Goal: Complete application form: Complete application form

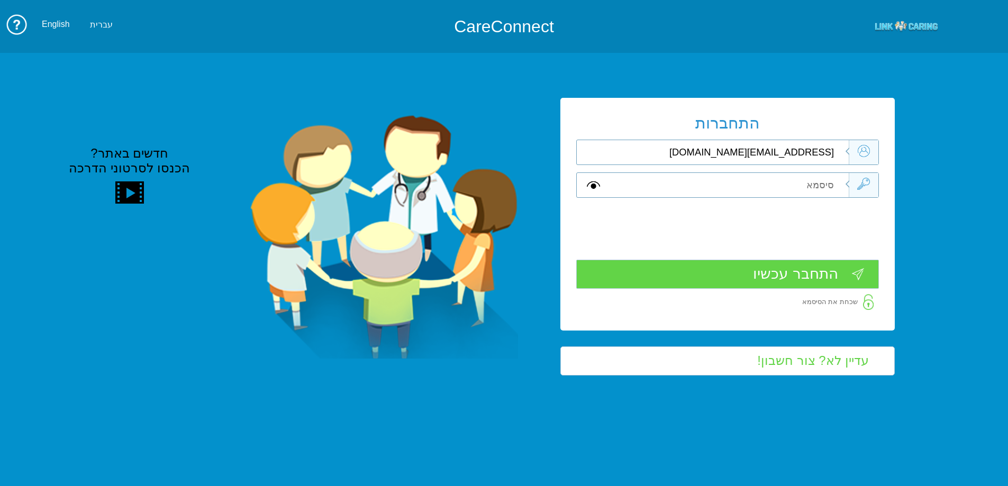
click at [885, 200] on div "התחברות smadar.mozes@pbsh.health.gov.il שדה חובה שדה חובה שדה חובה" at bounding box center [727, 214] width 334 height 232
click at [793, 178] on input "text" at bounding box center [729, 185] width 239 height 24
paste input "Smadar2019"
type input "Smadar2019"
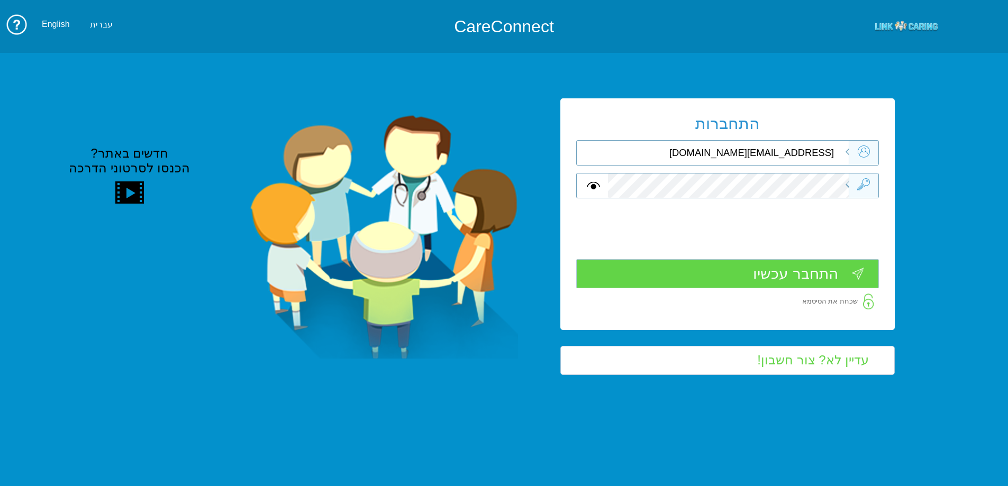
click at [788, 284] on input "התחבר עכשיו" at bounding box center [727, 273] width 303 height 29
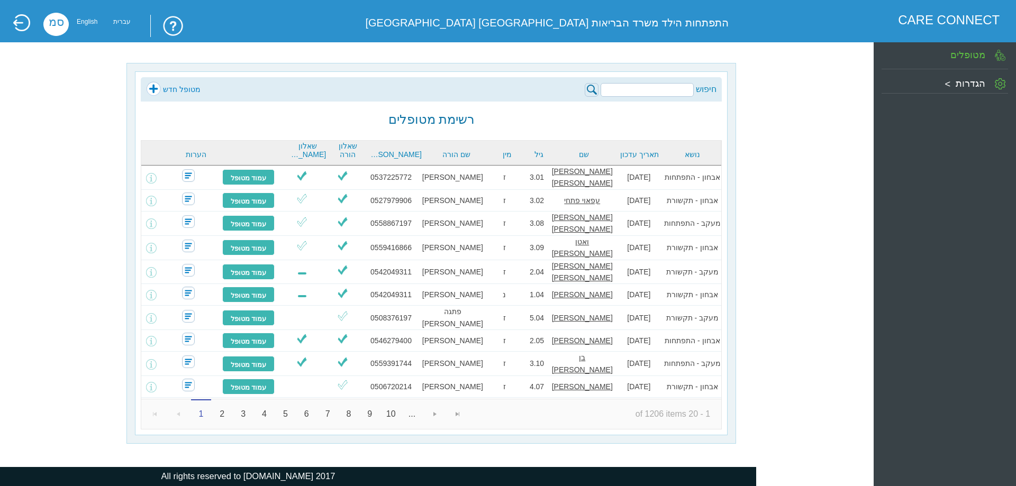
click at [170, 89] on link "מטופל חדש" at bounding box center [173, 89] width 55 height 16
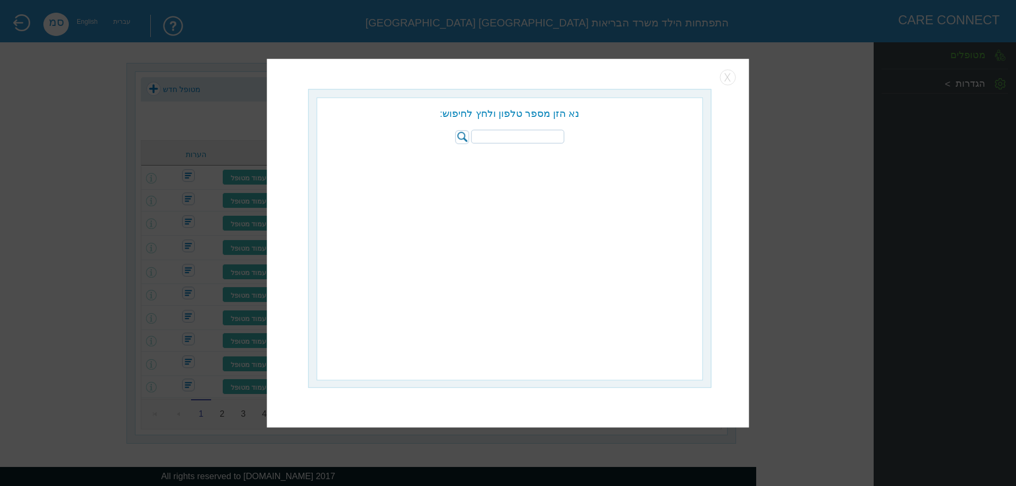
click at [974, 125] on div at bounding box center [508, 243] width 1016 height 486
paste input "052-8563245"
type input "052-8563245"
click at [463, 136] on img at bounding box center [462, 137] width 14 height 14
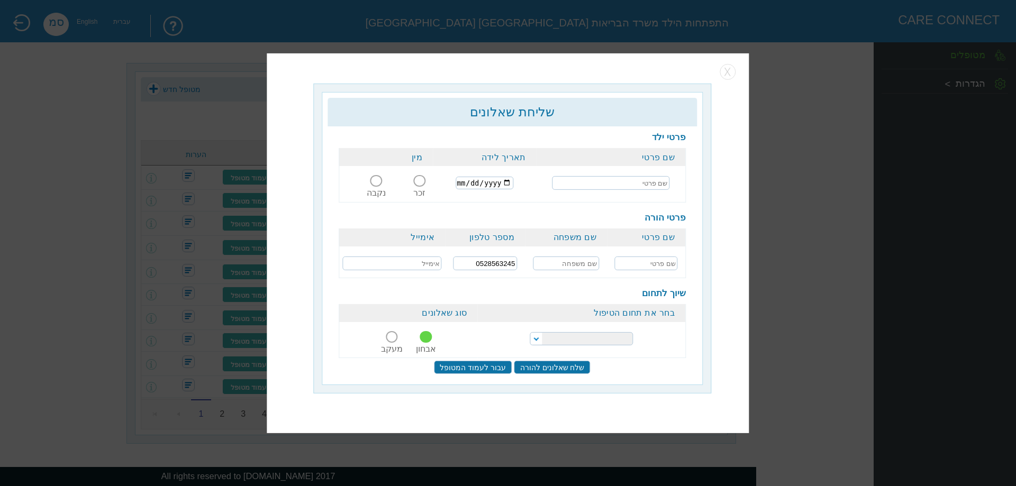
drag, startPoint x: 612, startPoint y: 178, endPoint x: 673, endPoint y: 271, distance: 111.3
click at [612, 178] on input "text" at bounding box center [610, 183] width 117 height 14
paste input "אלאעסם"
type input "עלי אלאעסם"
click at [464, 182] on input "date" at bounding box center [485, 183] width 58 height 13
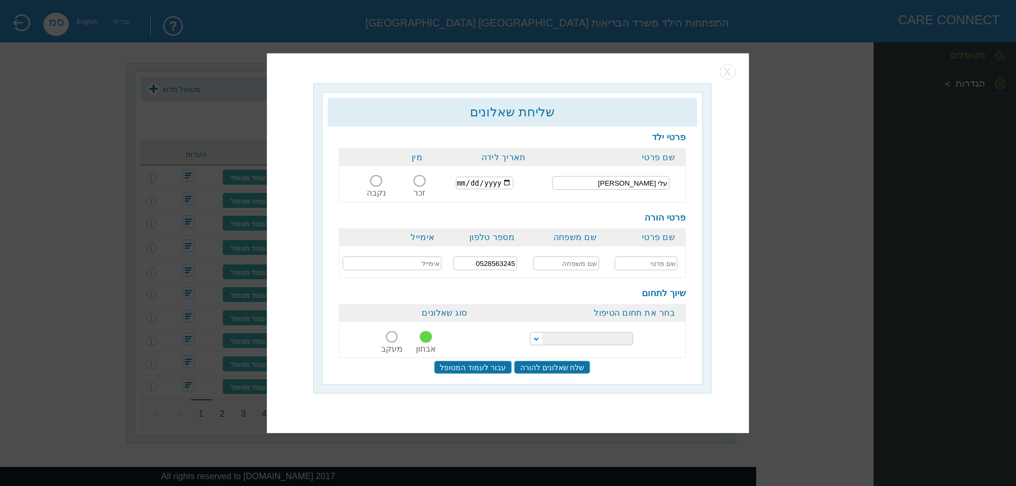
click at [467, 178] on input "date" at bounding box center [485, 183] width 58 height 13
type input "0200-11-10"
type input "0010-11-10"
type input "2121-11-10"
click at [421, 185] on span at bounding box center [420, 181] width 12 height 12
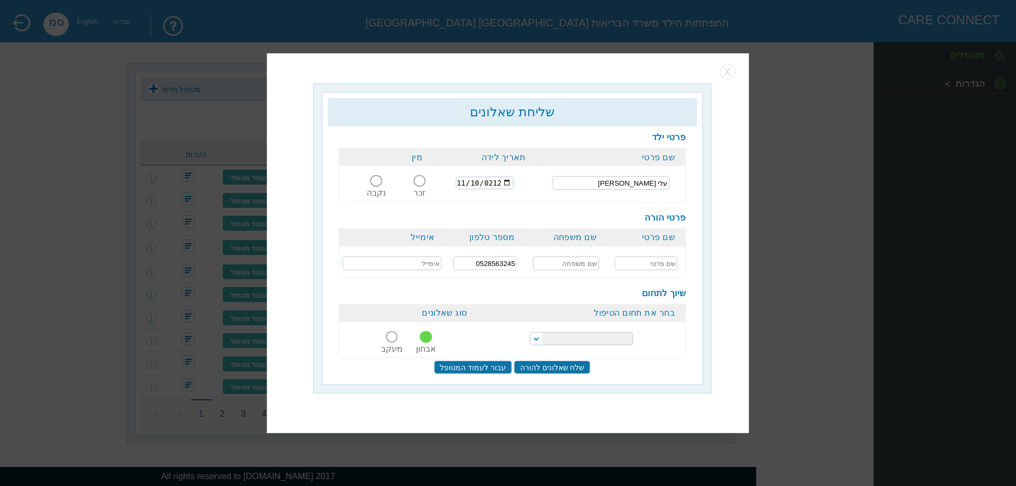
click at [421, 187] on input "זכר" at bounding box center [420, 187] width 20 height 0
click at [572, 261] on input "text" at bounding box center [566, 264] width 66 height 14
paste input "אלאעסם"
type input "אלאעסם"
click at [646, 266] on input "text" at bounding box center [645, 264] width 63 height 14
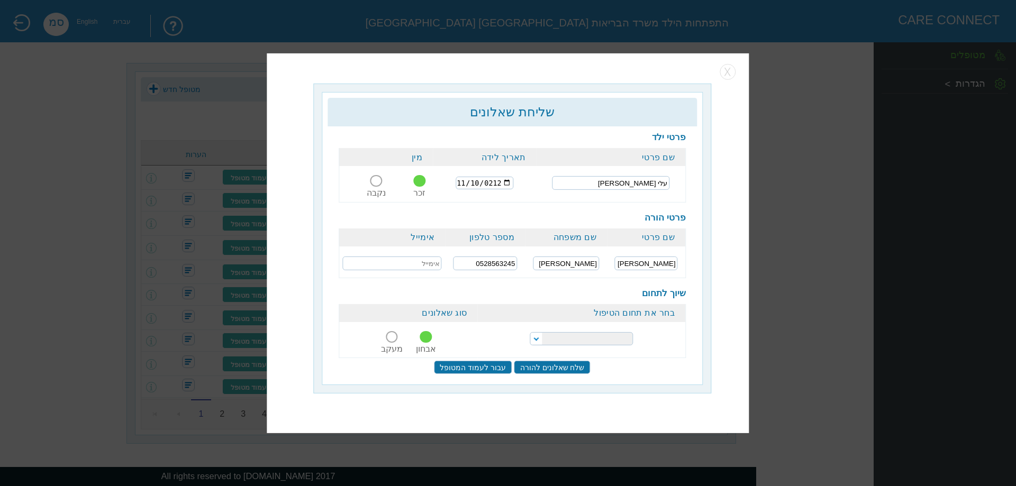
type input "אימאן"
click at [602, 336] on select "הפרעות קשב וריכוז התפתחות הילד התפתחות ותקשורת" at bounding box center [581, 338] width 103 height 13
select select "20"
click at [530, 332] on select "הפרעות קשב וריכוז התפתחות הילד התפתחות ותקשורת" at bounding box center [581, 338] width 103 height 13
click at [568, 366] on input "שלח שאלונים להורה" at bounding box center [552, 367] width 76 height 13
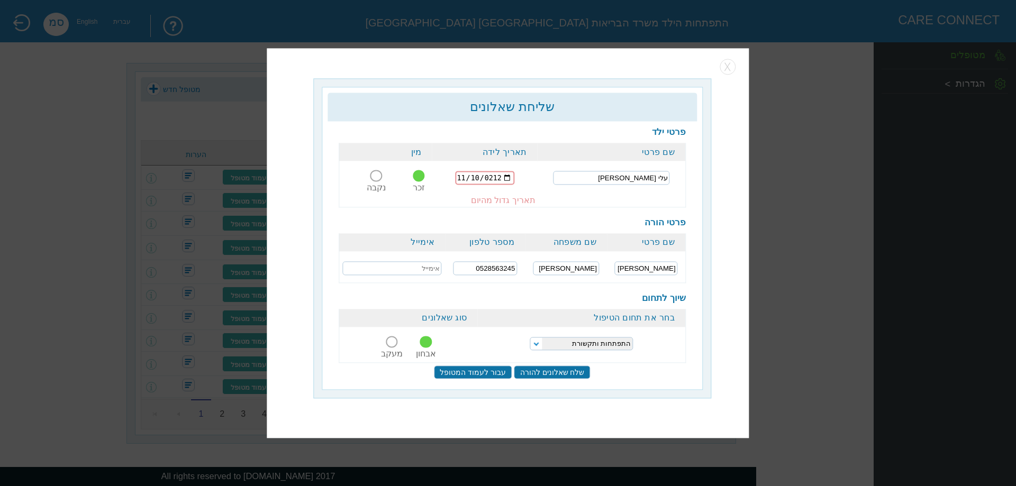
click at [478, 175] on input "2121-11-10" at bounding box center [485, 178] width 59 height 14
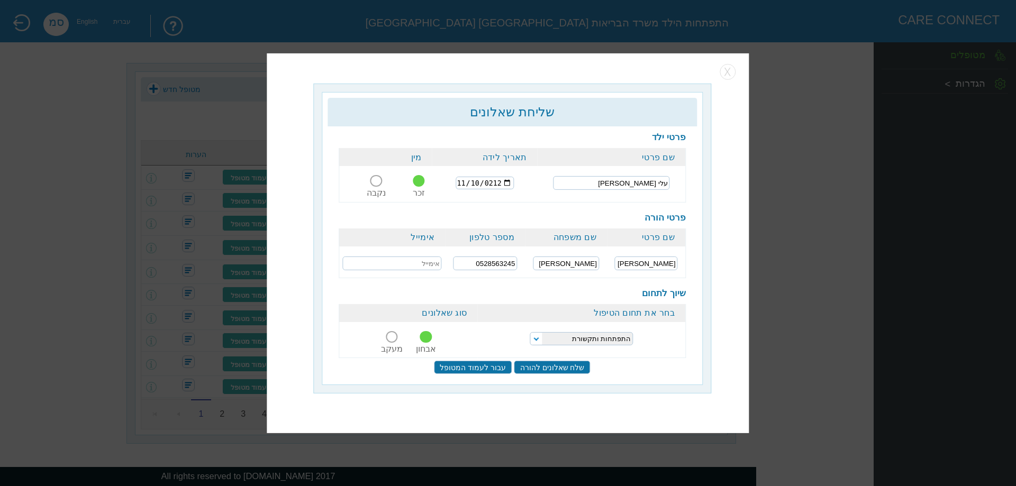
click at [498, 187] on input "2121-11-10" at bounding box center [485, 183] width 58 height 13
type input "2021-11-10"
click at [570, 363] on input "שלח שאלונים להורה" at bounding box center [552, 367] width 76 height 13
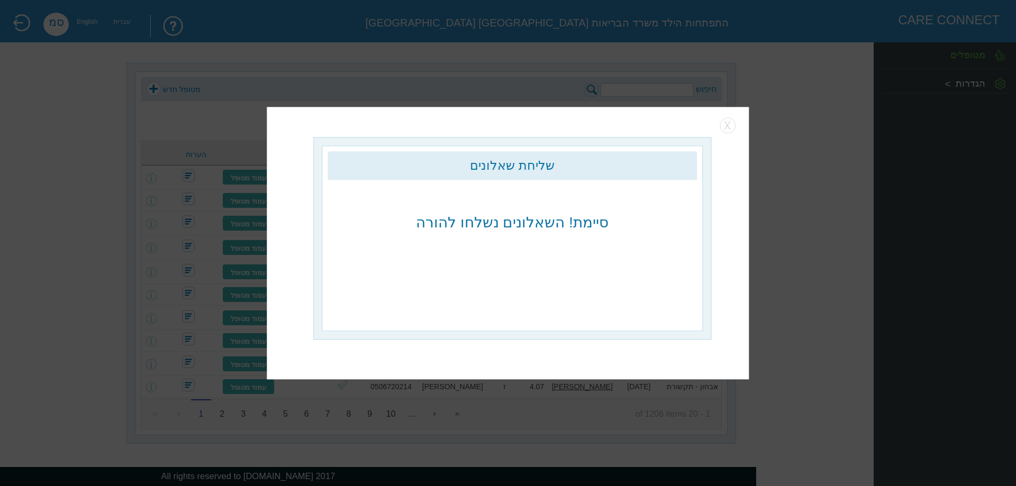
click at [329, 75] on div at bounding box center [508, 243] width 1016 height 486
click at [727, 124] on button "button" at bounding box center [728, 125] width 16 height 16
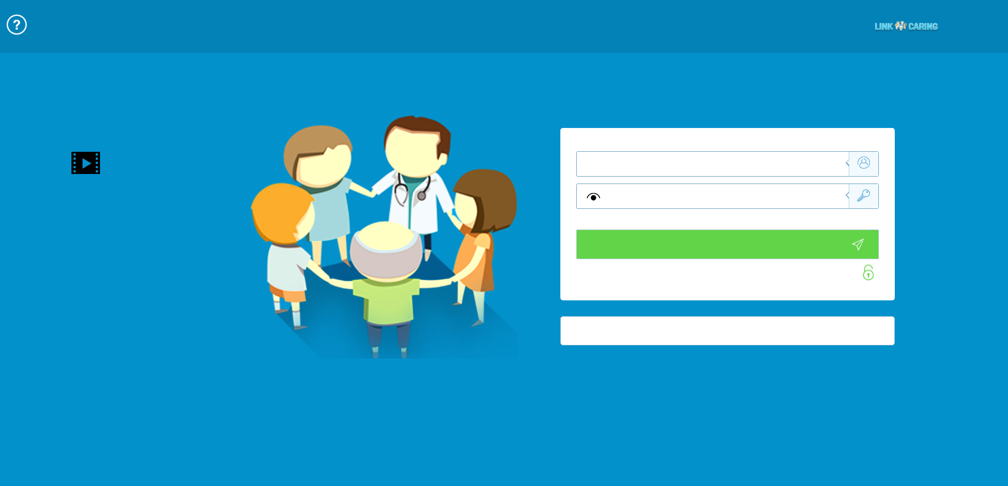
type input "התחבר עכשיו"
type input "עדיין לא? [PERSON_NAME] חשבון!"
